Goal: Information Seeking & Learning: Learn about a topic

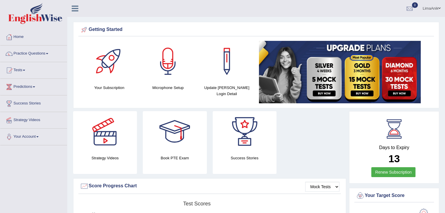
click at [28, 54] on link "Practice Questions" at bounding box center [33, 53] width 67 height 15
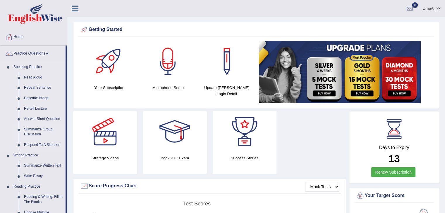
click at [44, 131] on link "Summarize Group Discussion" at bounding box center [43, 132] width 44 height 15
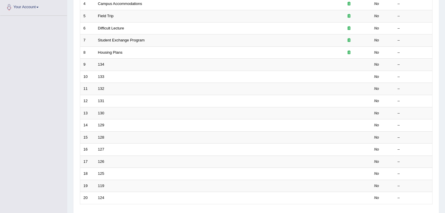
scroll to position [133, 0]
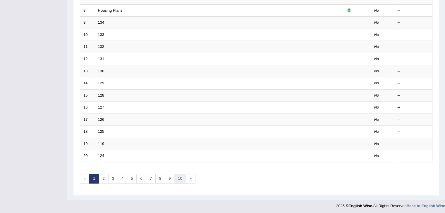
click at [179, 178] on link "10" at bounding box center [180, 179] width 12 height 10
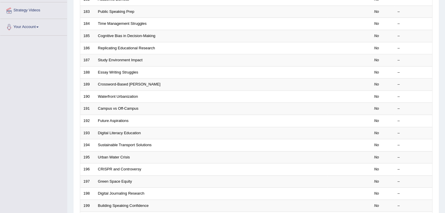
scroll to position [147, 0]
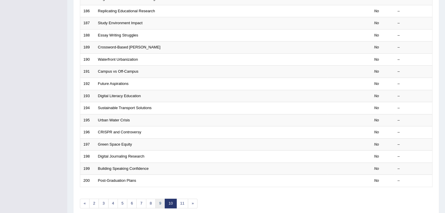
click at [157, 202] on link "9" at bounding box center [160, 204] width 10 height 10
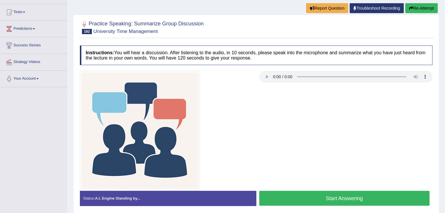
scroll to position [60, 0]
